Goal: Complete application form: Complete application form

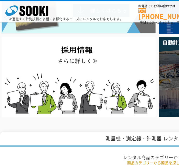
scroll to position [107, 0]
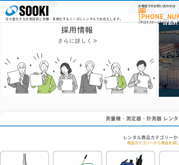
click at [61, 32] on img at bounding box center [79, 57] width 154 height 80
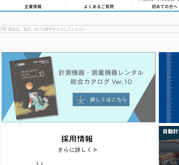
scroll to position [0, 0]
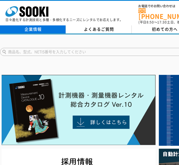
click at [50, 25] on link "企業情報" at bounding box center [33, 29] width 66 height 8
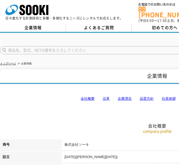
scroll to position [54, 0]
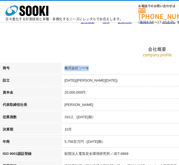
drag, startPoint x: 65, startPoint y: 67, endPoint x: 88, endPoint y: 69, distance: 23.7
copy td "株式会社ソーキ"
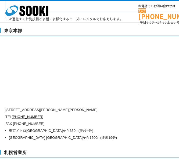
scroll to position [1475, 0]
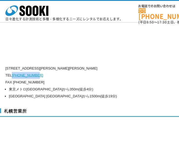
drag, startPoint x: 39, startPoint y: 65, endPoint x: 13, endPoint y: 66, distance: 25.8
click at [13, 72] on p "TEL 0120-856-991" at bounding box center [133, 75] width 257 height 7
copy link "[PHONE_NUMBER]"
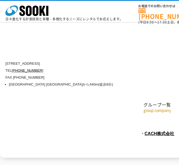
scroll to position [2488, 0]
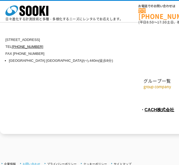
click at [33, 163] on link "お問い合わせ" at bounding box center [32, 164] width 18 height 3
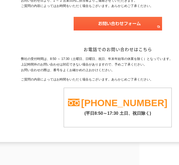
scroll to position [79, 39]
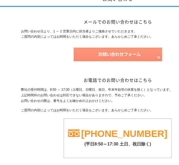
click at [87, 49] on img at bounding box center [117, 55] width 88 height 14
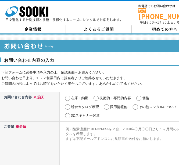
scroll to position [27, 0]
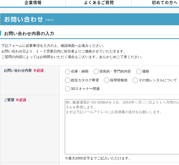
click at [103, 78] on input "採用情報他" at bounding box center [106, 80] width 7 height 5
radio input "true"
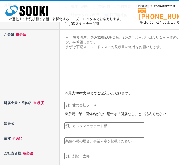
scroll to position [80, 0]
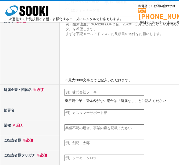
click at [79, 54] on textarea at bounding box center [126, 48] width 122 height 55
paste textarea "お世話になっております。 スキルブリッジ株式会社の須永と申します。 貴社の採用活動において、以下のような課題はございませんでしょうか。 ・応募者は多いが、求め…"
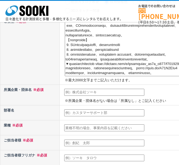
scroll to position [107, 0]
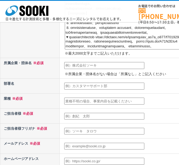
type textarea "お世話になっております。 スキルブリッジ株式会社の須永と申します。 貴社の採用活動において、以下のような課題はございませんでしょうか。 ・応募者は多いが、求め…"
click at [78, 67] on input "text" at bounding box center [104, 65] width 80 height 7
paste input "スキルブリッジ株式会社"
type input "スキルブリッジ株式会社"
click at [45, 90] on th "部署名" at bounding box center [29, 86] width 59 height 15
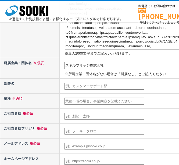
click at [80, 103] on input "text" at bounding box center [104, 101] width 80 height 7
type input "s"
type input "サービス業"
click at [70, 116] on input "text" at bounding box center [104, 116] width 80 height 7
paste input "佐藤元輝"
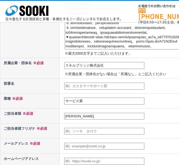
type input "佐藤元輝"
click at [71, 132] on input "text" at bounding box center [104, 131] width 80 height 7
paste input "サトウゲンキ"
type input "サトウゲンキ"
click at [75, 147] on input "text" at bounding box center [104, 146] width 80 height 7
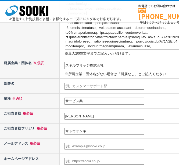
paste input "support-team@skillbridge.co.jp"
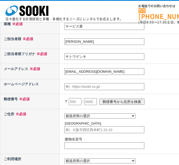
scroll to position [215, 0]
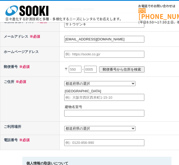
type input "support-team@skillbridge.co.jp"
click at [75, 69] on input "text" at bounding box center [75, 69] width 13 height 7
paste input "236"
type input "236"
click at [94, 68] on input "text" at bounding box center [90, 69] width 13 height 7
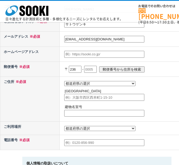
paste input "0017"
type input "0017"
click at [72, 86] on select "都道府県の選択 北海道 青森県 岩手県 宮城県 秋田県 山形県 福島県 茨城県 栃木県 群馬県 埼玉県 千葉県 東京都 神奈川県 新潟県 富山県 石川県 福井…" at bounding box center [99, 83] width 71 height 5
select select "14"
click at [64, 81] on select "都道府県の選択 北海道 青森県 岩手県 宮城県 秋田県 山形県 福島県 茨城県 栃木県 群馬県 埼玉県 千葉県 東京都 神奈川県 新潟県 富山県 石川県 福井…" at bounding box center [99, 83] width 71 height 5
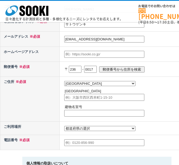
click at [72, 100] on input "text" at bounding box center [104, 97] width 80 height 7
paste input "横浜市金沢区西柴1-7-13"
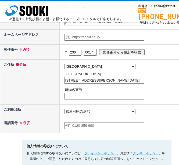
scroll to position [241, 0]
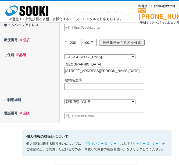
type input "横浜市金沢区西柴1-7-13"
click at [75, 104] on select "都道府県の選択 利用場所未定 北海道 青森県 岩手県 宮城県 秋田県 山形県 福島県 茨城県 栃木県 群馬県 埼玉県 千葉県 東京都 神奈川県 新潟県 富山県…" at bounding box center [99, 101] width 71 height 5
click at [31, 102] on th "ご利用場所" at bounding box center [29, 101] width 59 height 13
click at [82, 120] on input "text" at bounding box center [104, 116] width 80 height 7
paste input "050-1807-1056"
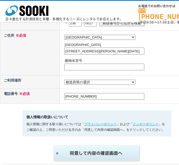
scroll to position [295, 0]
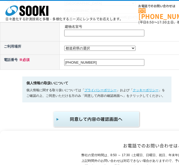
type input "050-1807-1056"
click at [76, 124] on img "submit" at bounding box center [97, 120] width 88 height 18
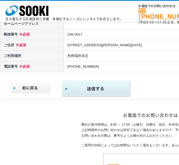
scroll to position [241, 0]
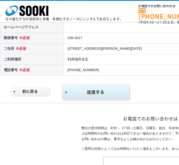
click at [95, 98] on img "submit" at bounding box center [95, 92] width 69 height 17
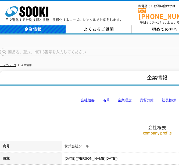
click at [33, 27] on link "企業情報" at bounding box center [33, 29] width 66 height 8
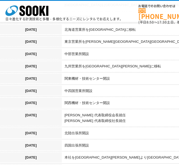
scroll to position [590, 0]
